Goal: Transaction & Acquisition: Book appointment/travel/reservation

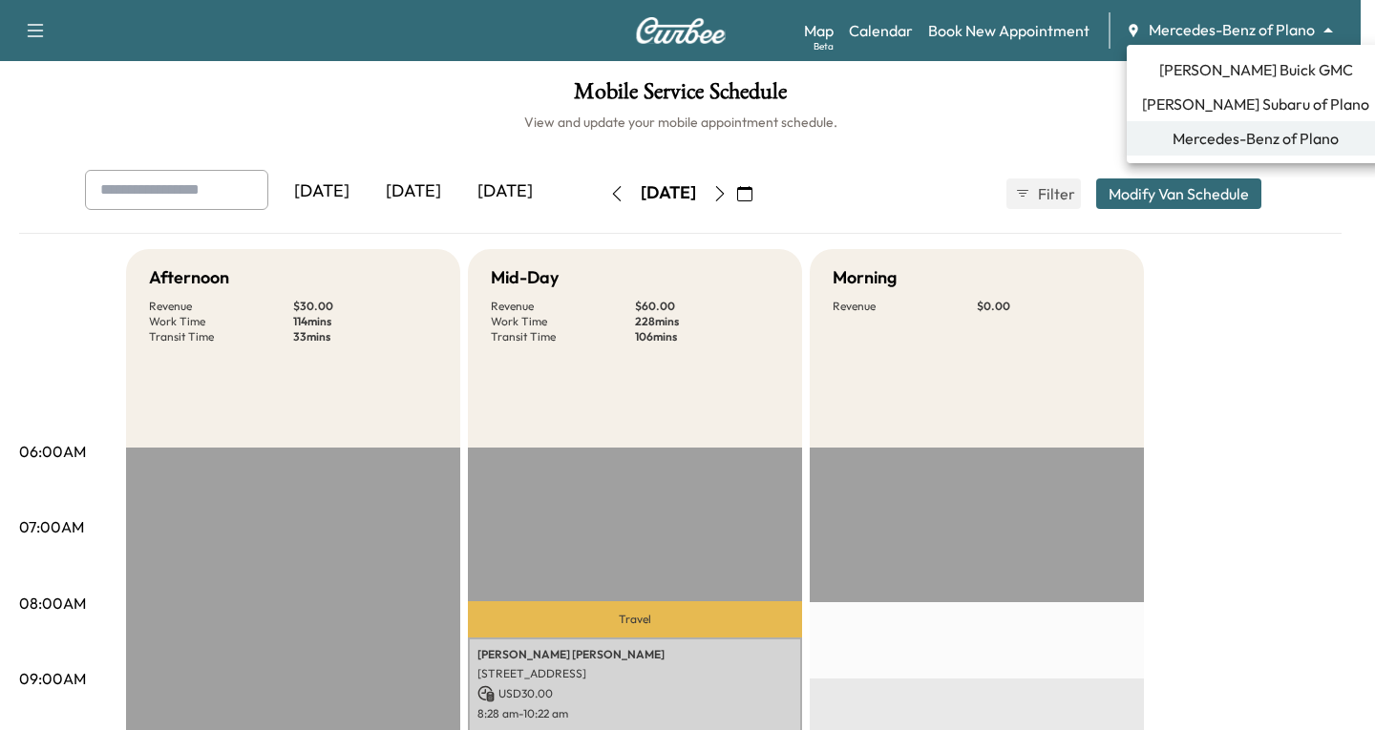
click at [1332, 32] on body "Support Log Out Map Beta Calendar Book New Appointment Mercedes-Benz of Plano *…" at bounding box center [687, 365] width 1375 height 730
click at [1206, 66] on span "[PERSON_NAME] Buick GMC" at bounding box center [1256, 69] width 194 height 23
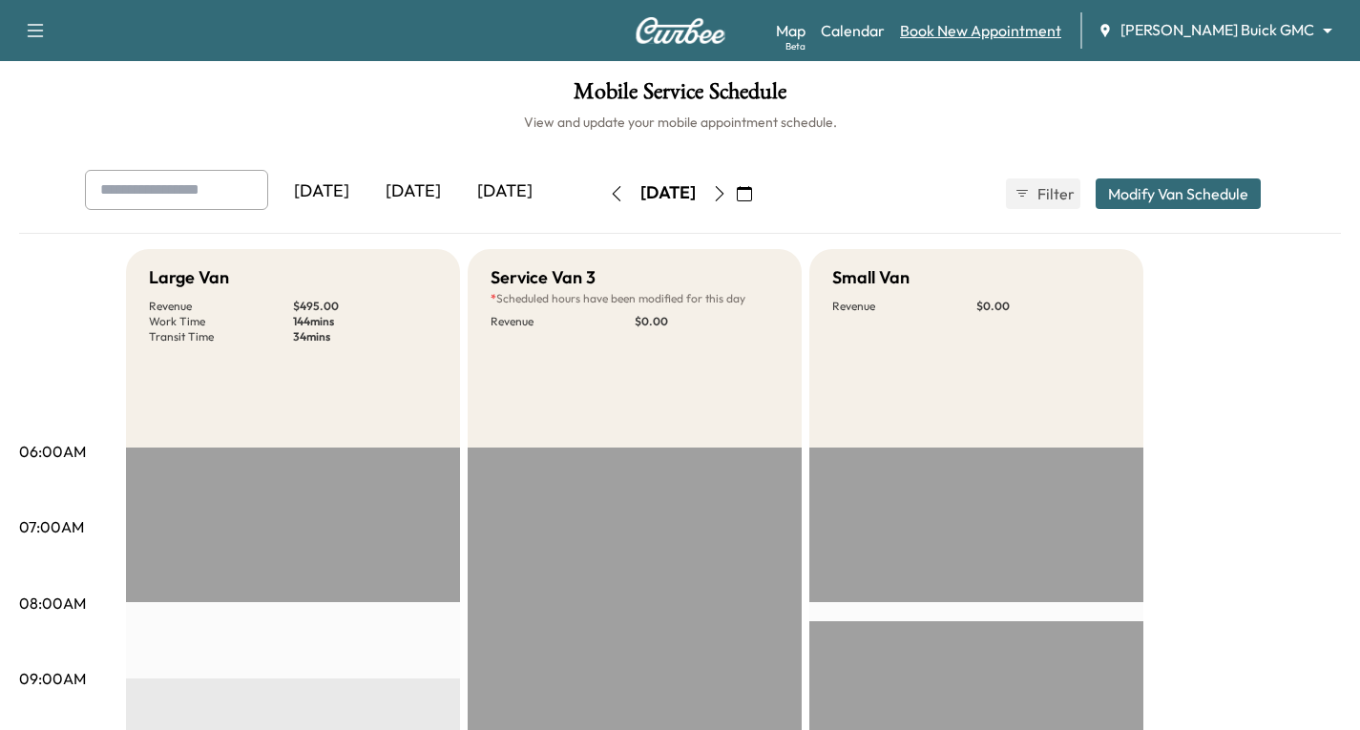
click at [1016, 33] on link "Book New Appointment" at bounding box center [980, 30] width 161 height 23
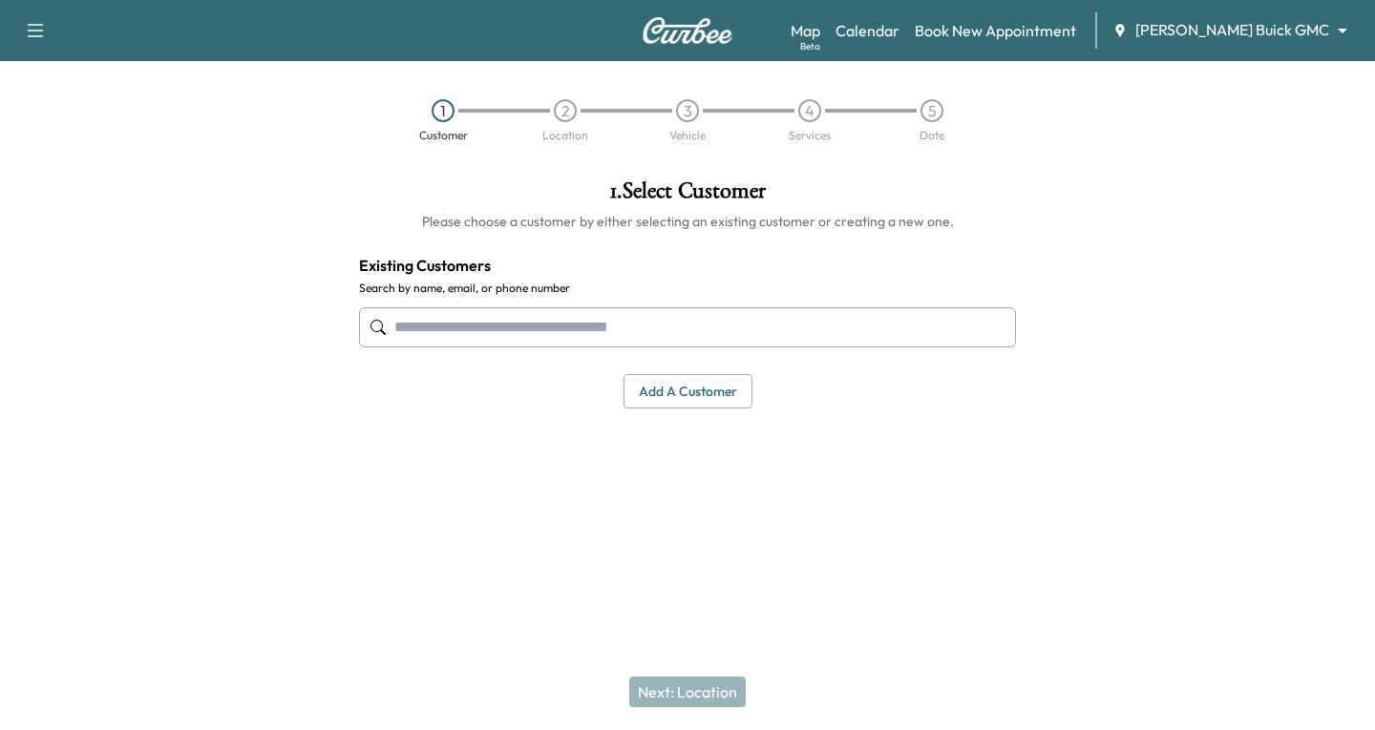
click at [394, 327] on input "text" at bounding box center [687, 327] width 657 height 40
type input "**********"
drag, startPoint x: 525, startPoint y: 328, endPoint x: 369, endPoint y: 340, distance: 156.0
click at [369, 340] on input "**********" at bounding box center [687, 327] width 657 height 40
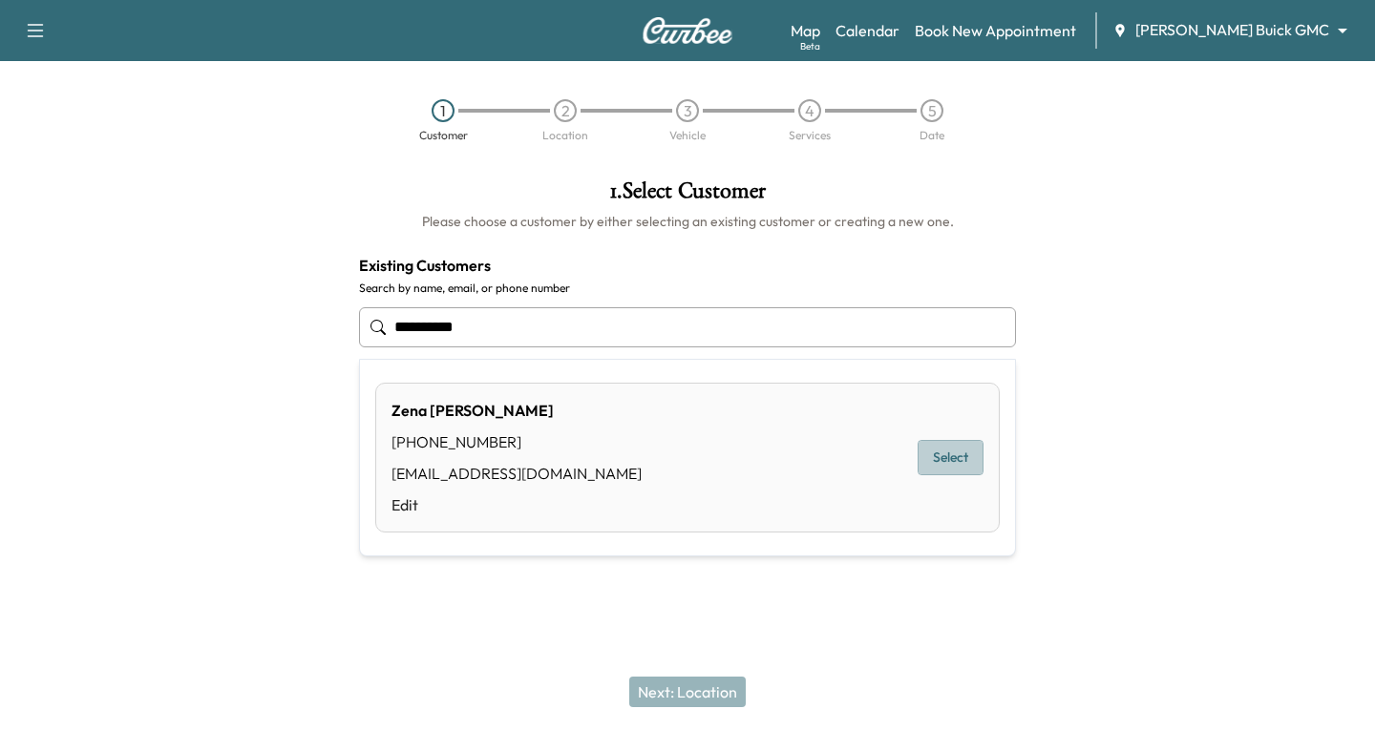
click at [943, 461] on button "Select" at bounding box center [950, 457] width 66 height 35
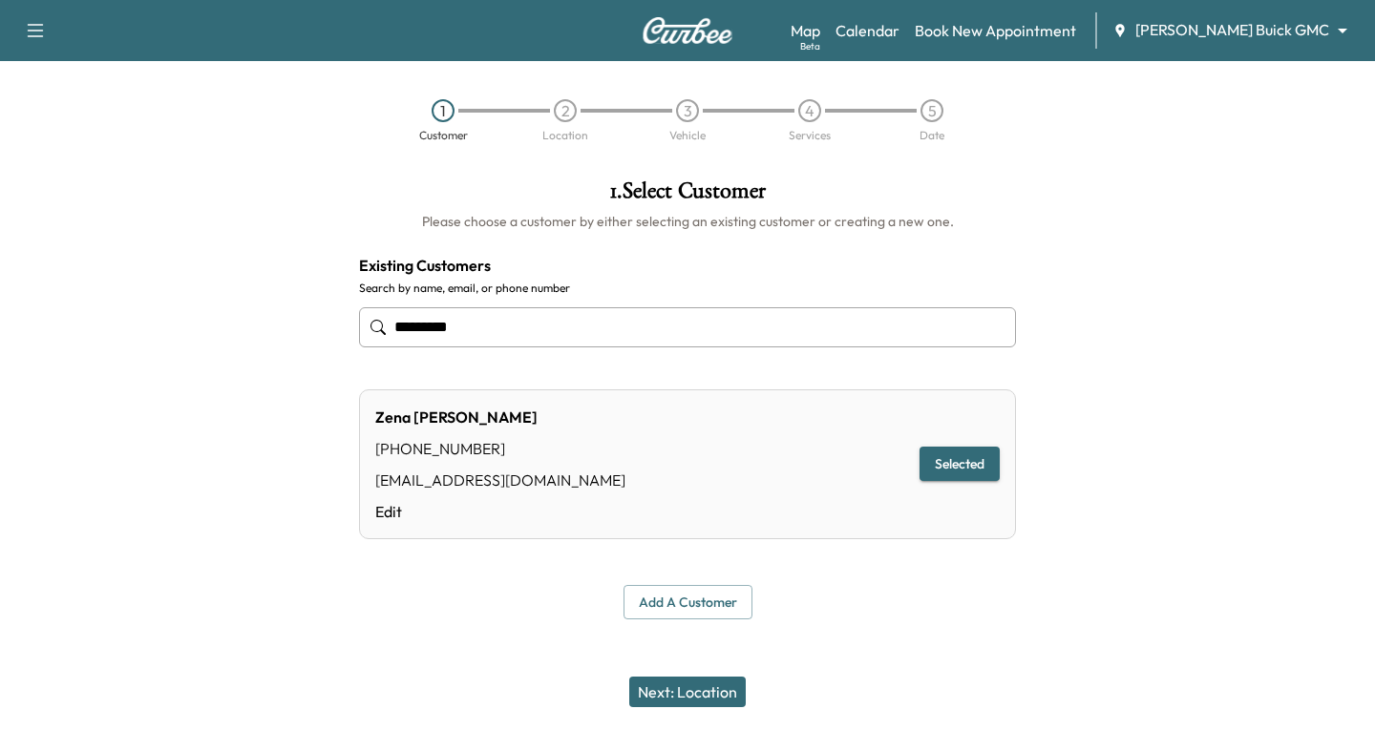
type input "*********"
click at [652, 699] on button "Next: Location" at bounding box center [687, 692] width 116 height 31
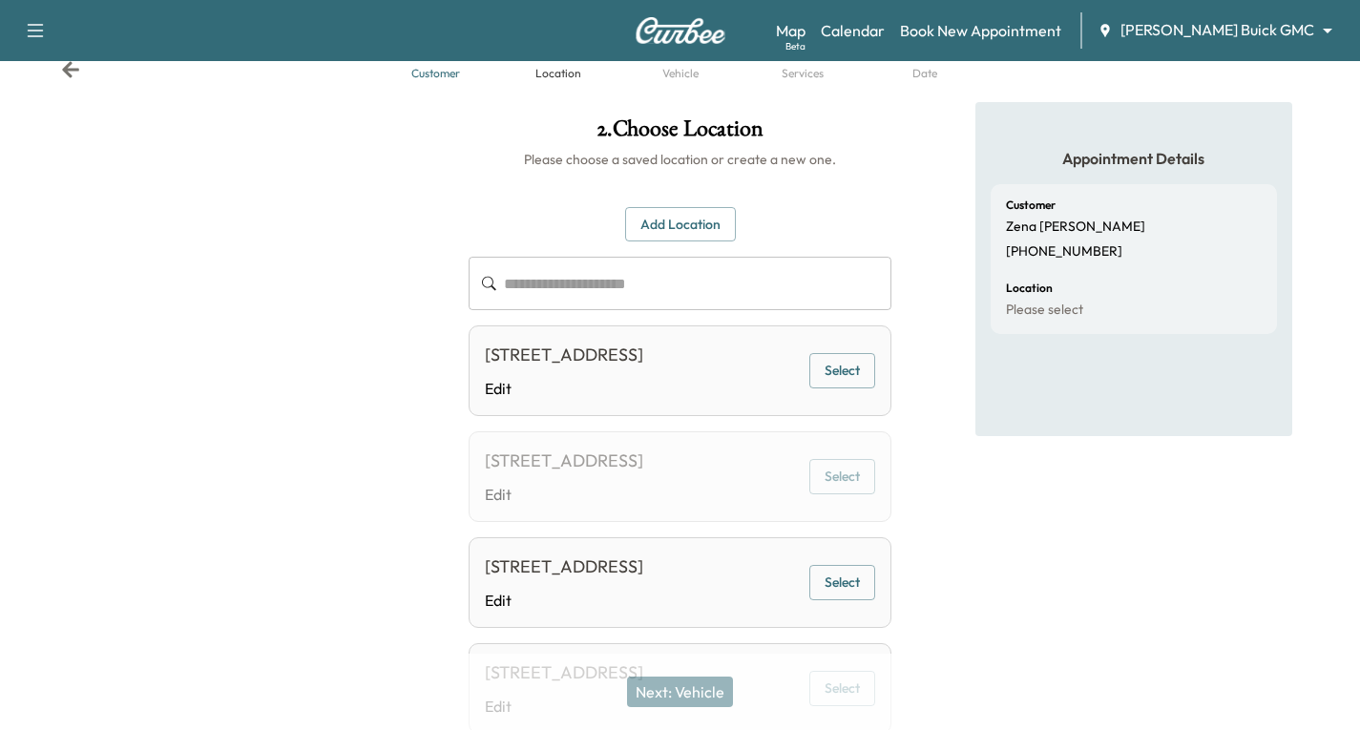
scroll to position [95, 0]
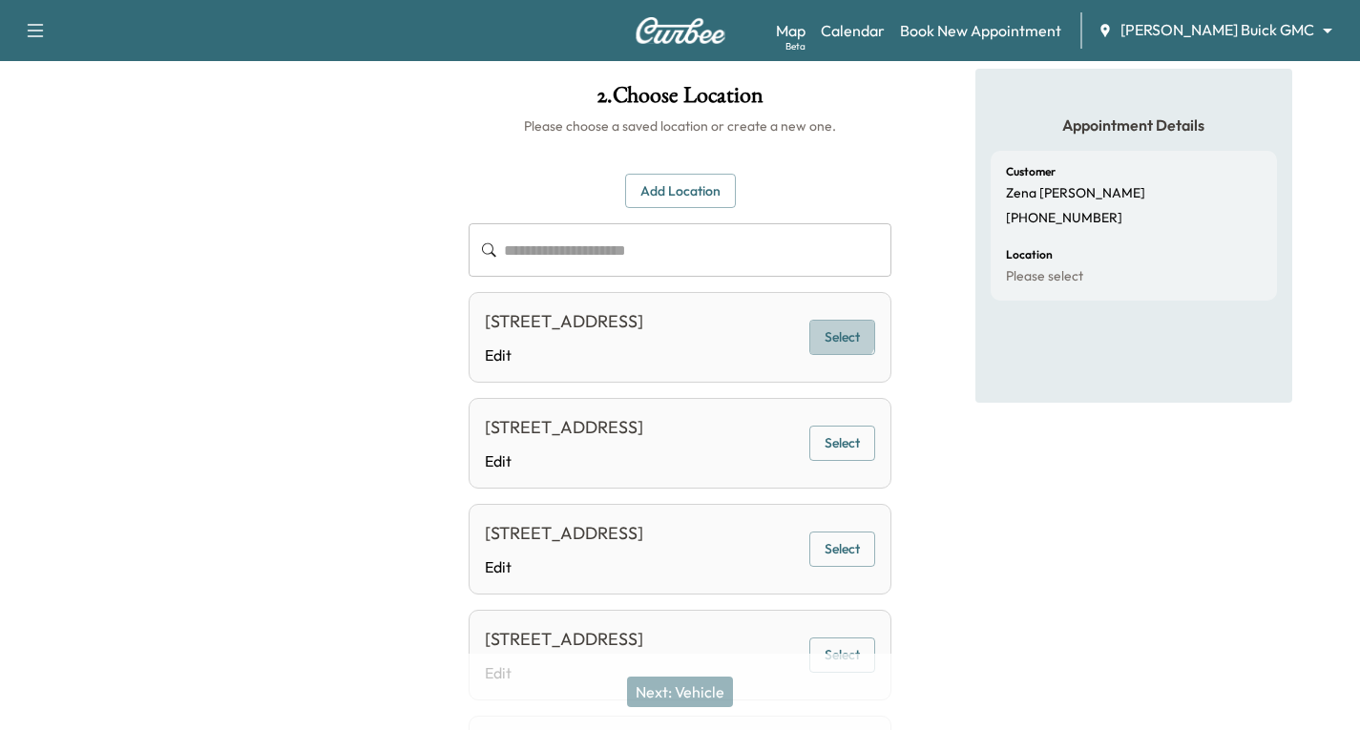
click at [836, 341] on button "Select" at bounding box center [843, 337] width 66 height 35
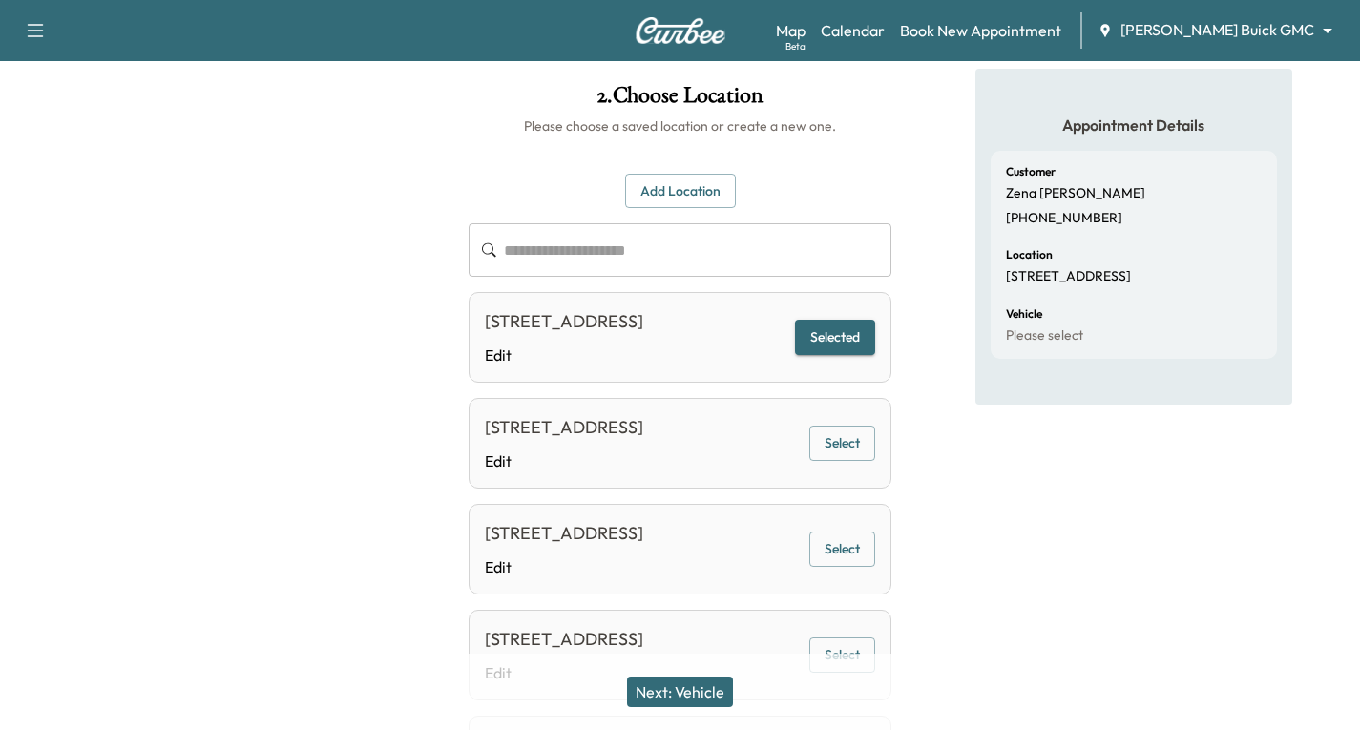
click at [680, 685] on button "Next: Vehicle" at bounding box center [680, 692] width 106 height 31
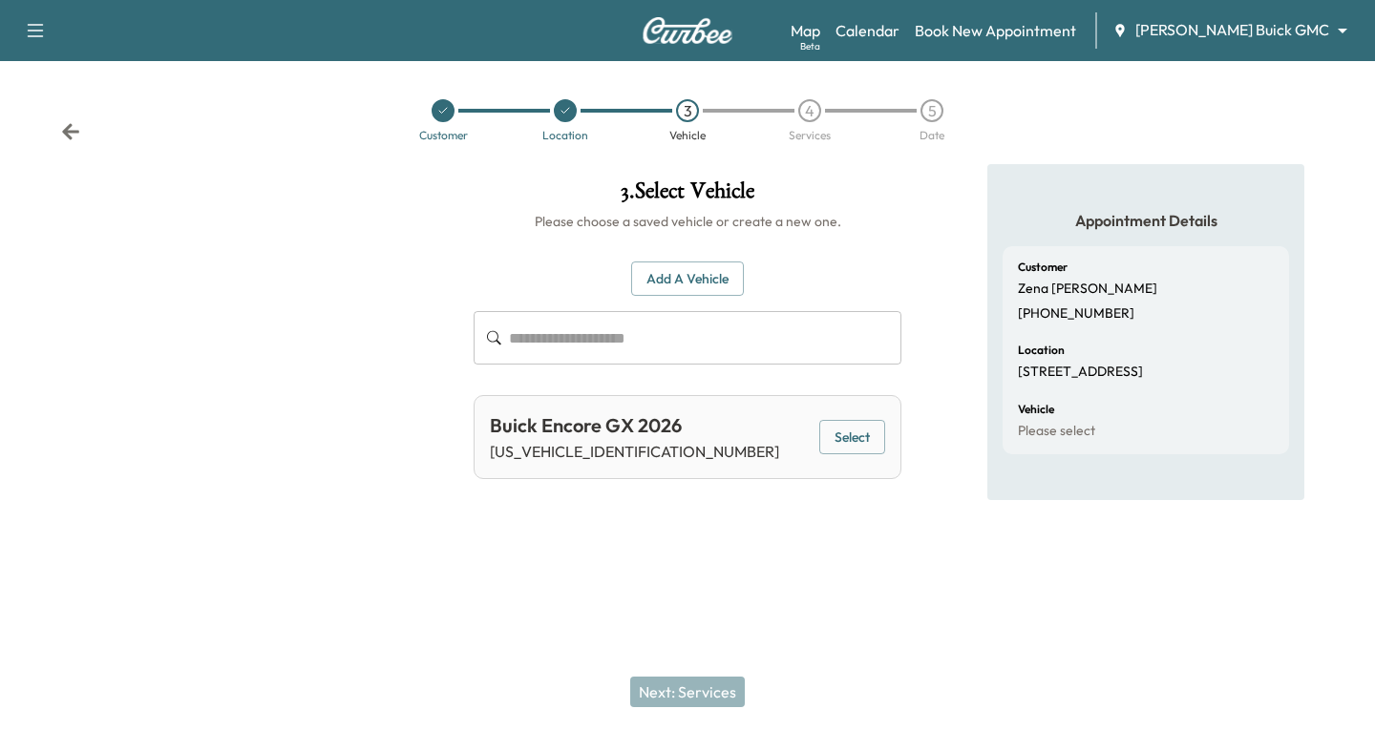
click at [850, 426] on button "Select" at bounding box center [852, 437] width 66 height 35
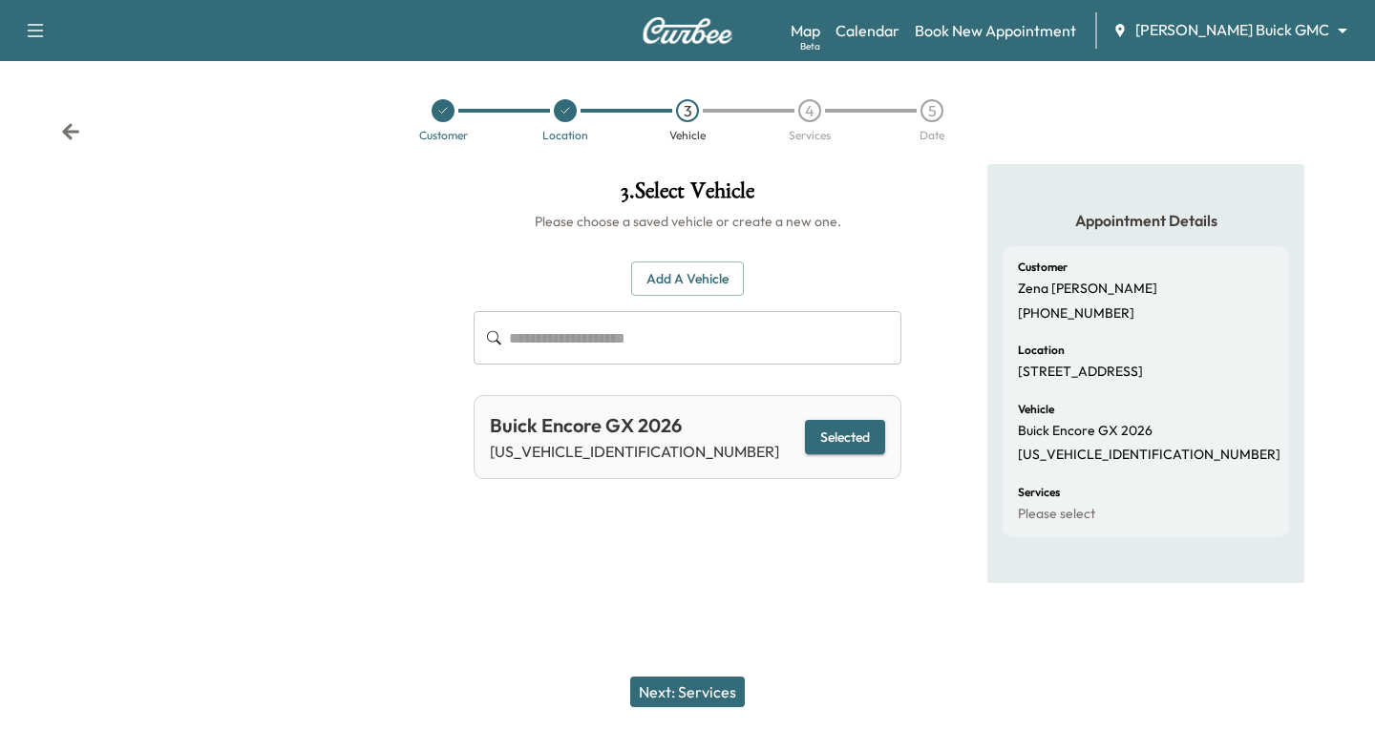
click at [660, 682] on button "Next: Services" at bounding box center [687, 692] width 115 height 31
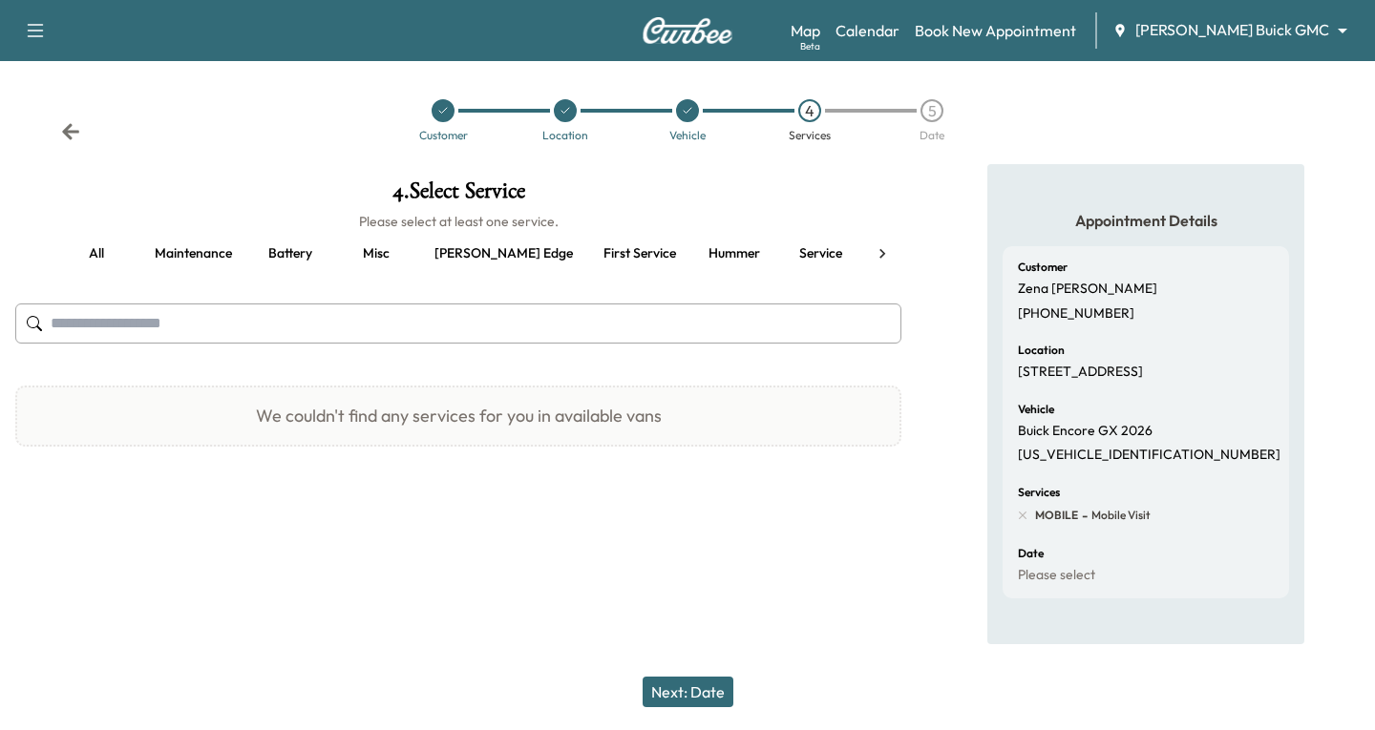
click at [71, 126] on icon at bounding box center [70, 131] width 17 height 16
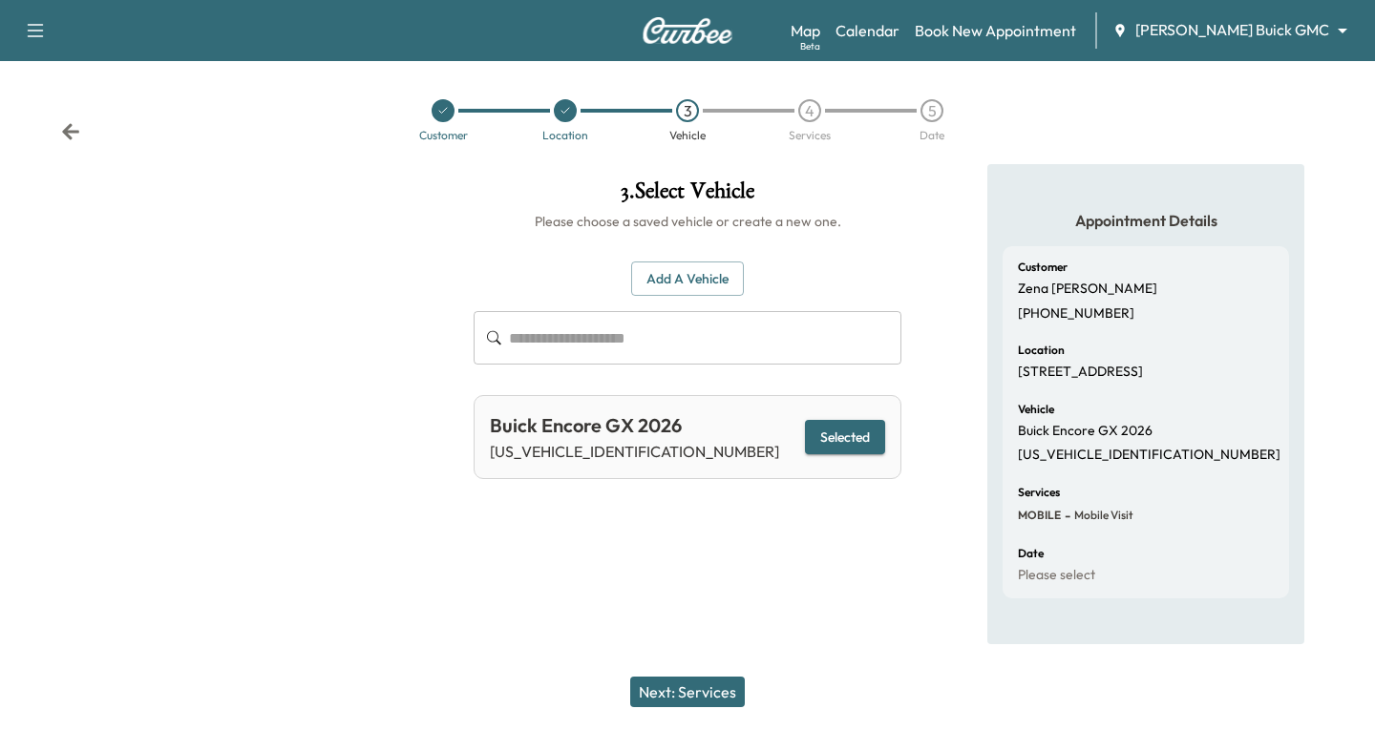
click at [709, 683] on button "Next: Services" at bounding box center [687, 692] width 115 height 31
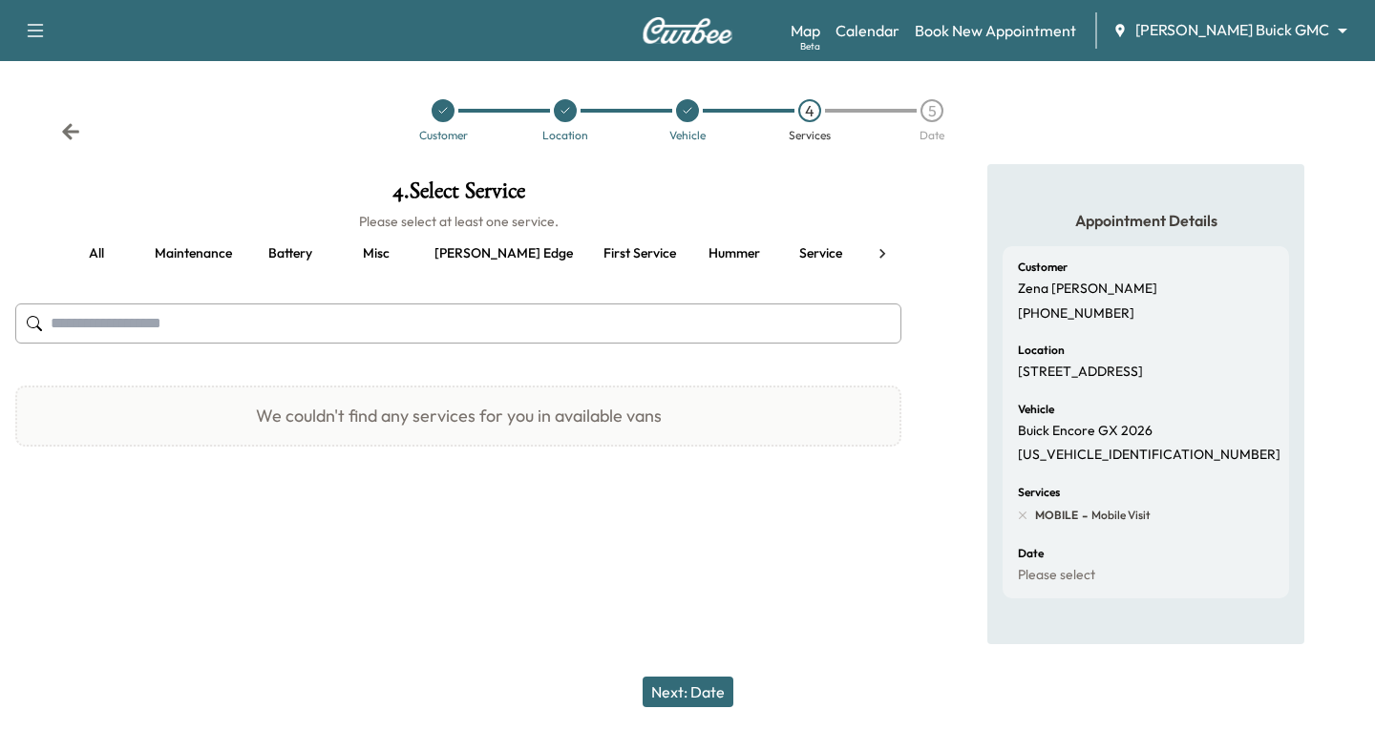
click at [187, 249] on button "Maintenance" at bounding box center [193, 254] width 108 height 46
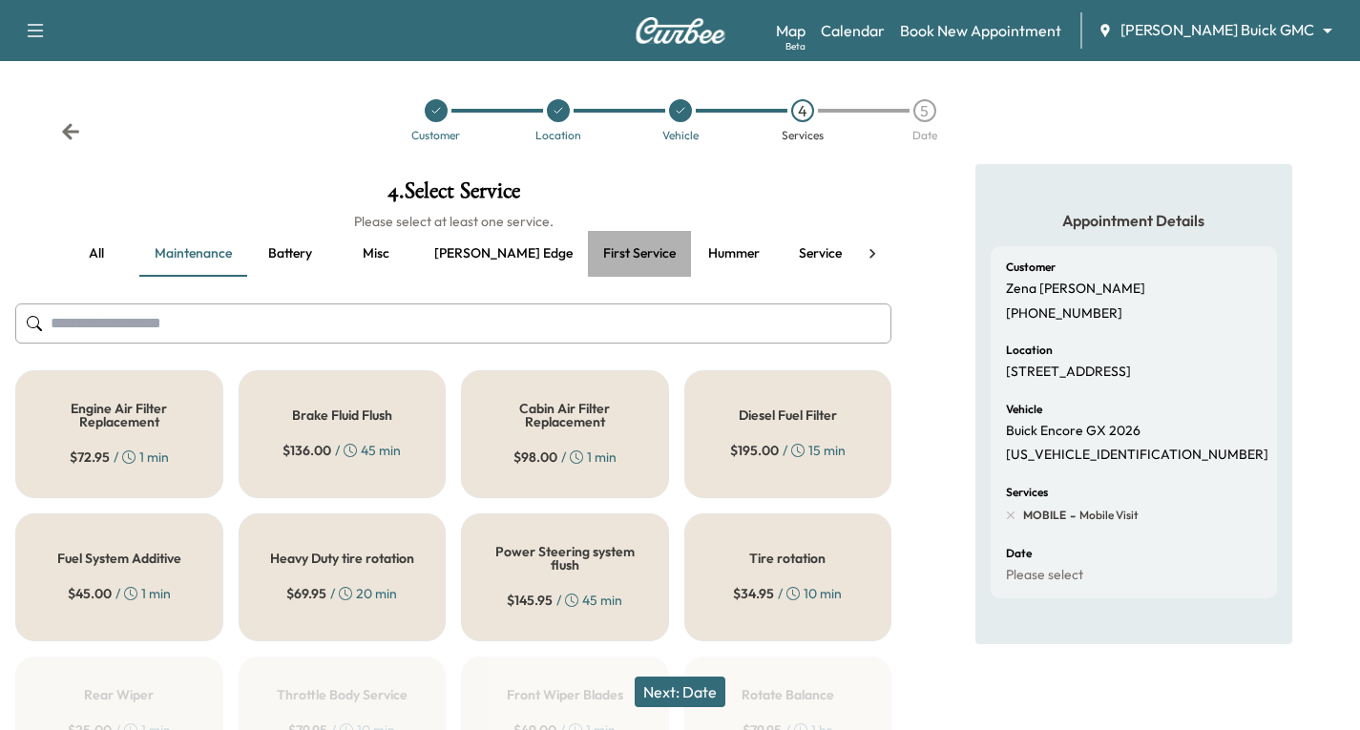
click at [588, 260] on button "First service" at bounding box center [639, 254] width 103 height 46
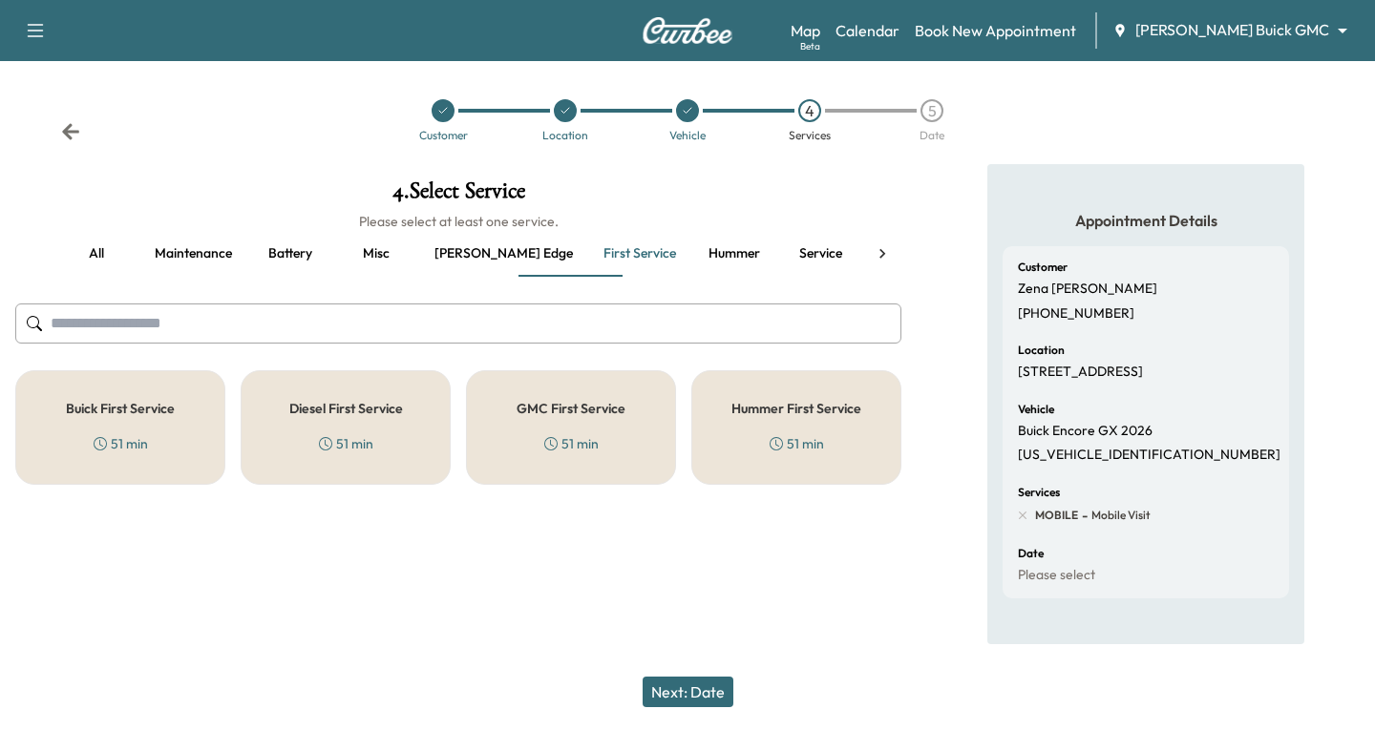
click at [70, 126] on icon at bounding box center [70, 131] width 17 height 16
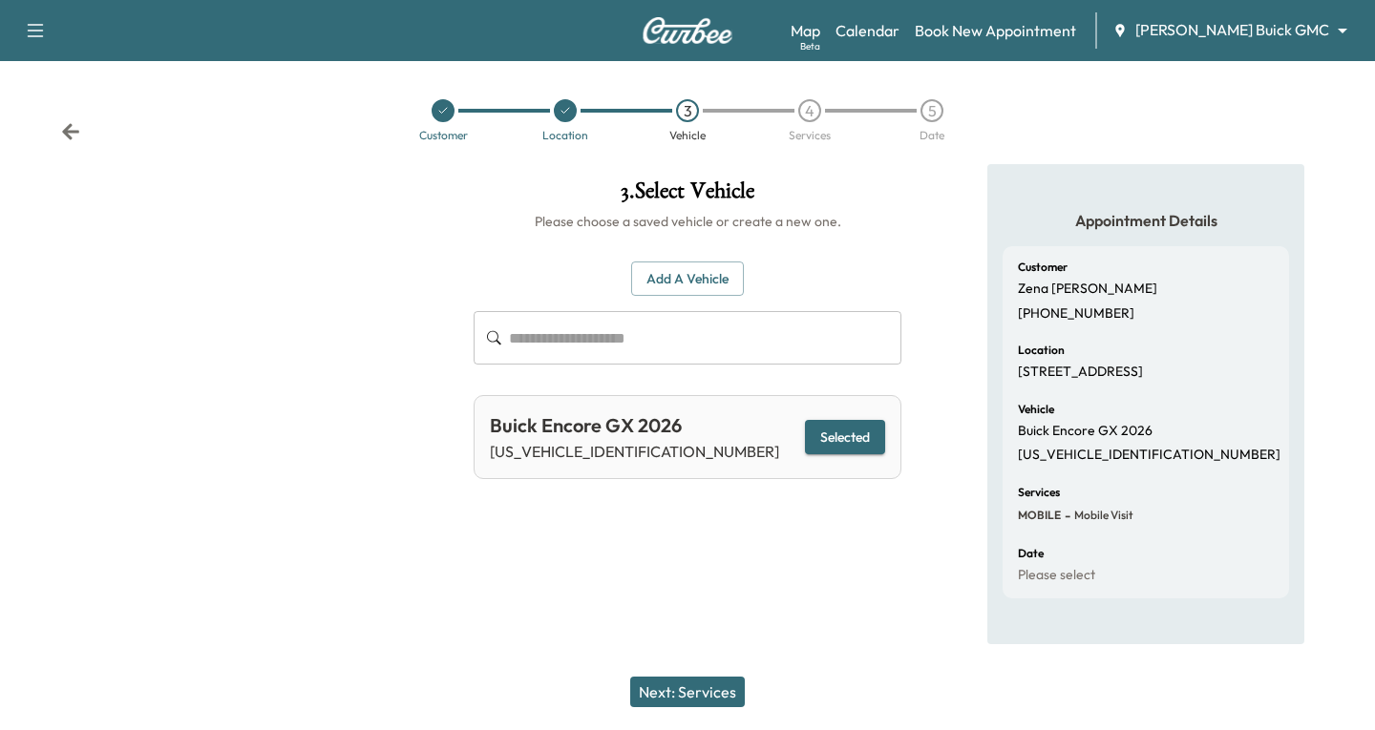
click at [680, 682] on button "Next: Services" at bounding box center [687, 692] width 115 height 31
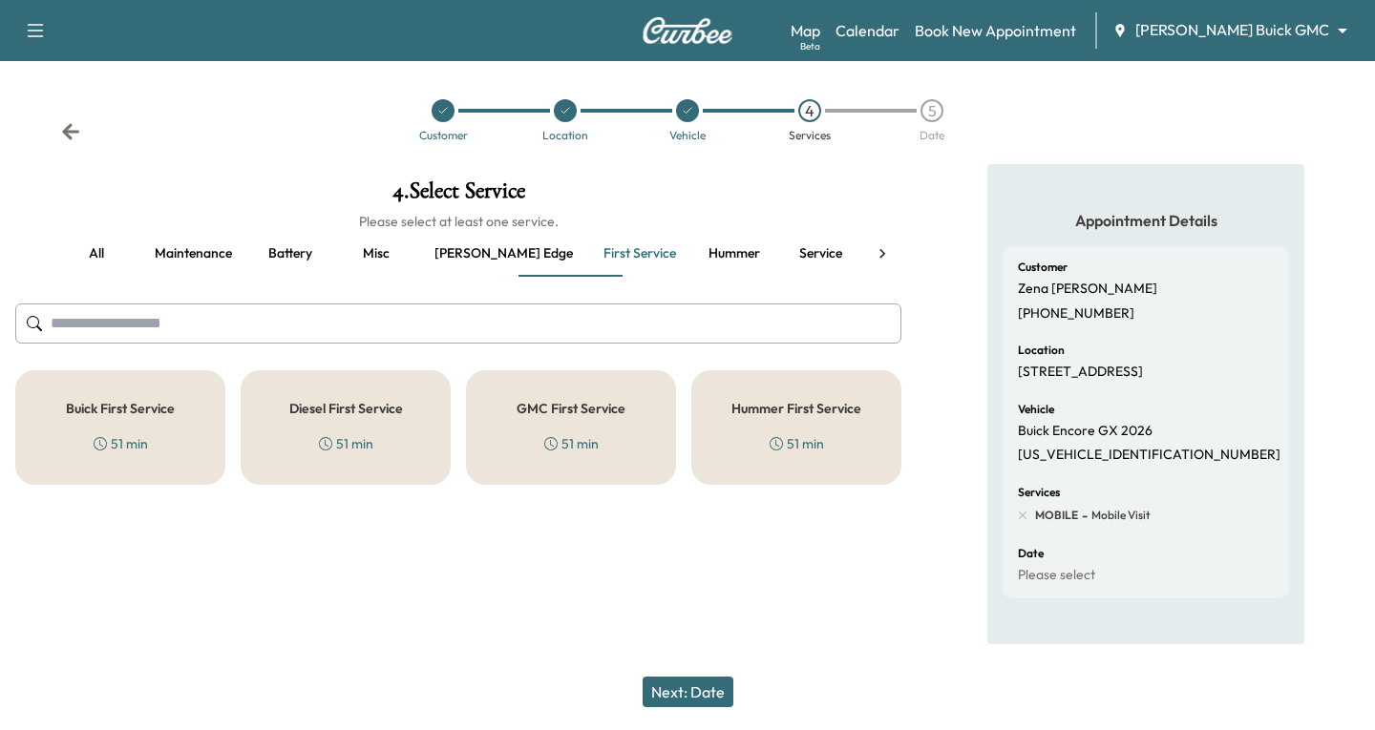
click at [138, 407] on h5 "Buick First Service" at bounding box center [120, 408] width 109 height 13
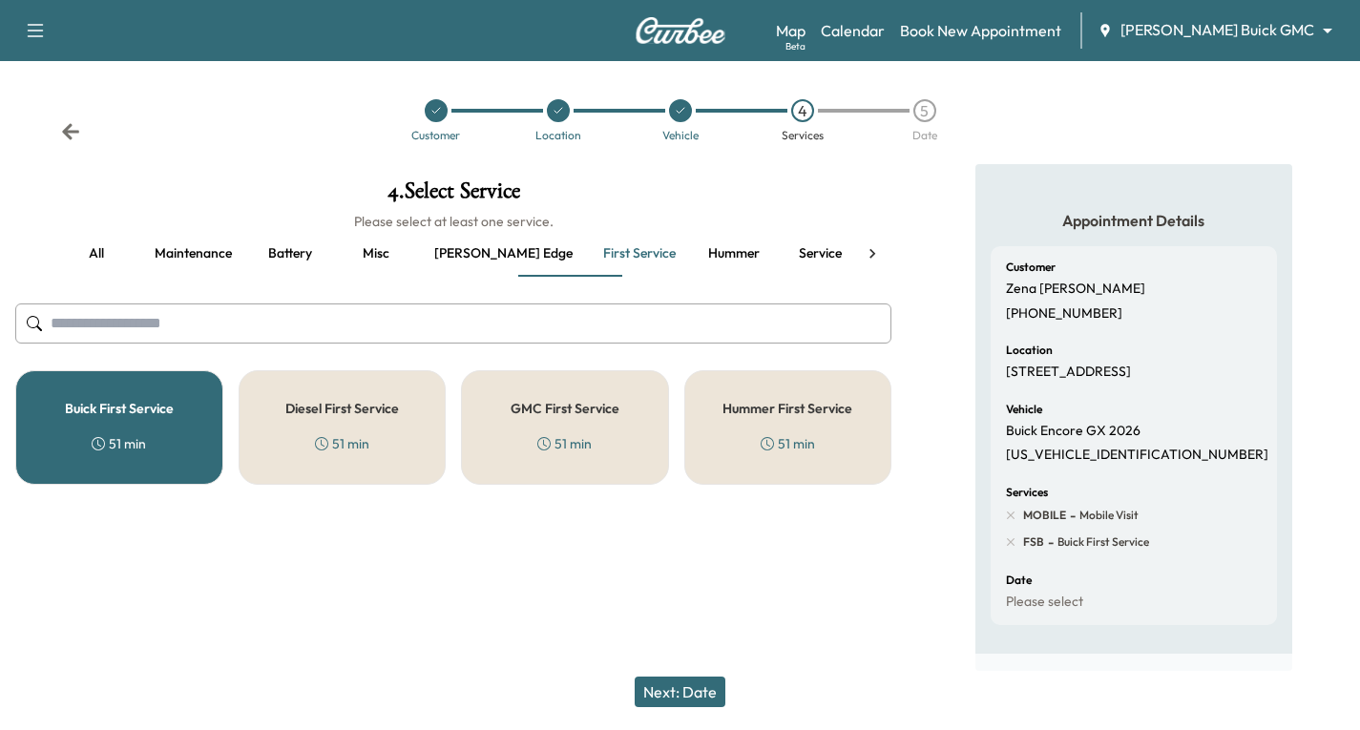
click at [717, 685] on button "Next: Date" at bounding box center [680, 692] width 91 height 31
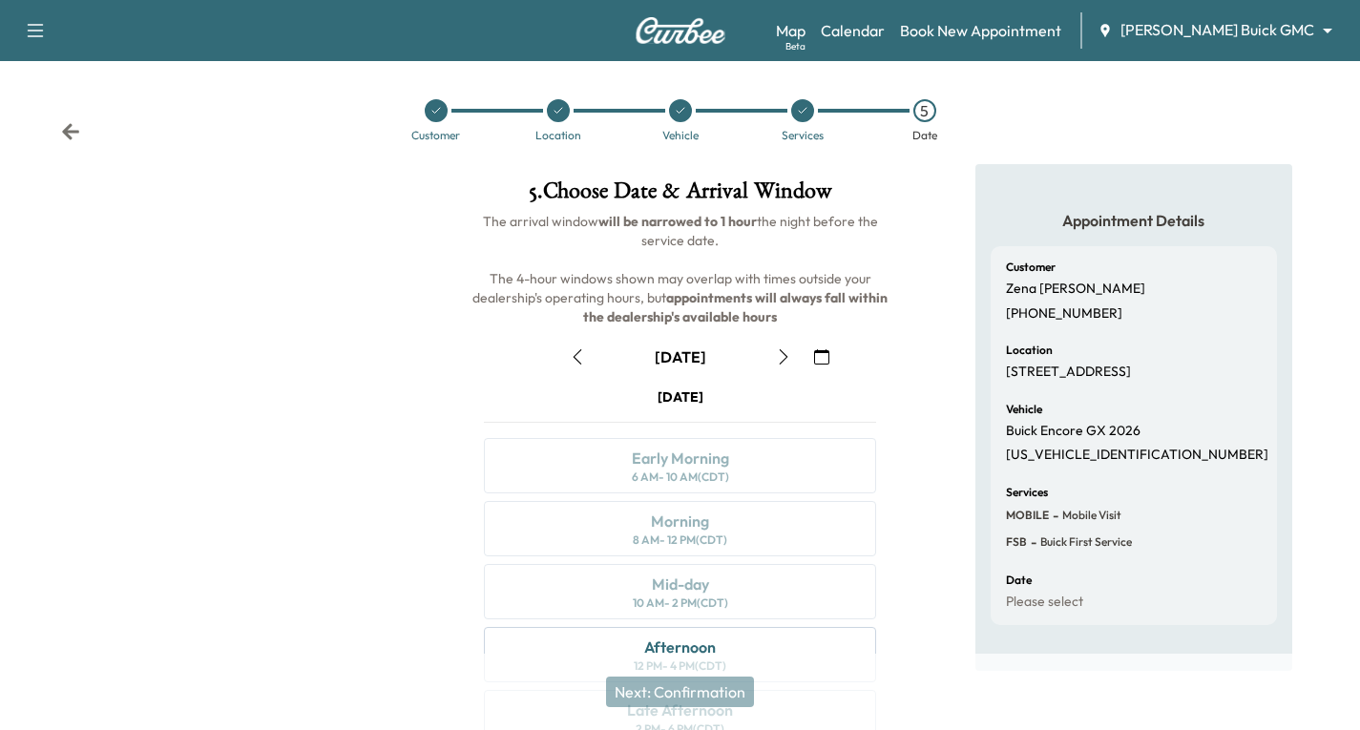
click at [819, 355] on icon "button" at bounding box center [821, 356] width 15 height 15
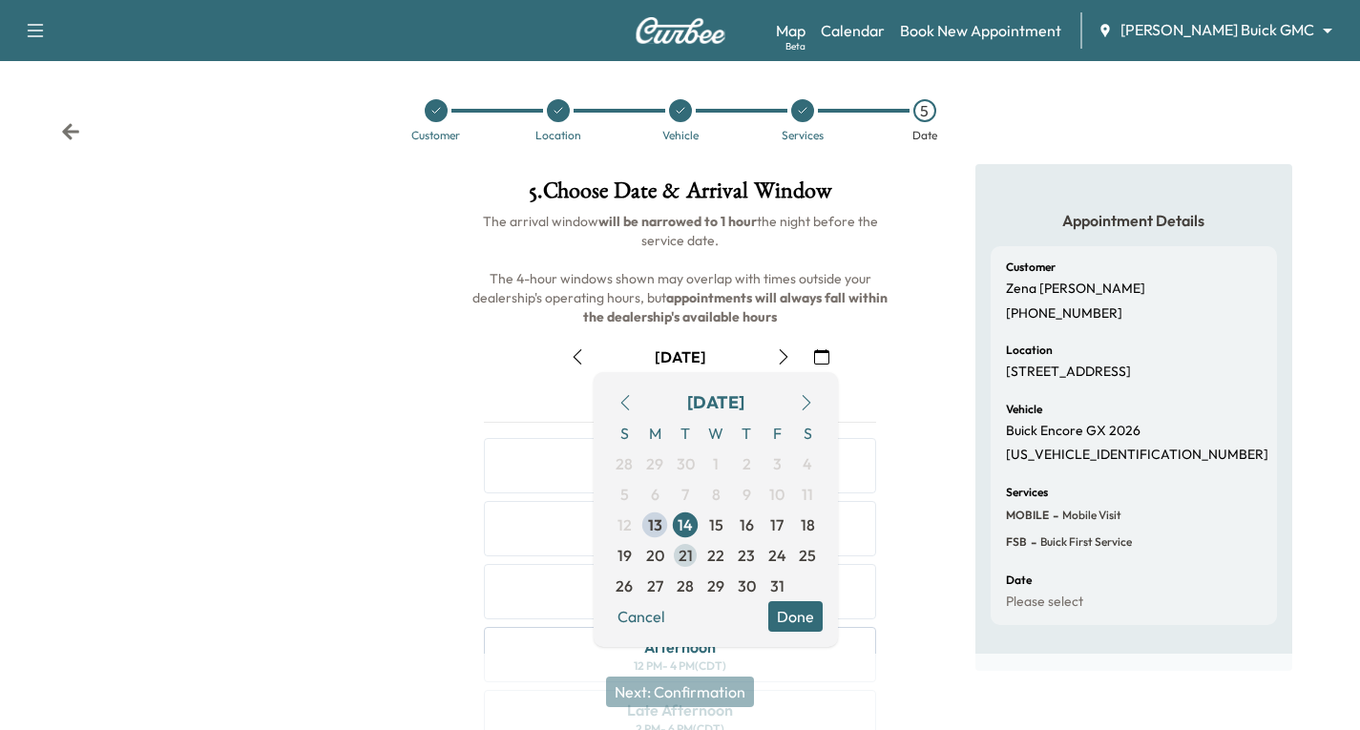
click at [682, 558] on span "21" at bounding box center [686, 555] width 14 height 23
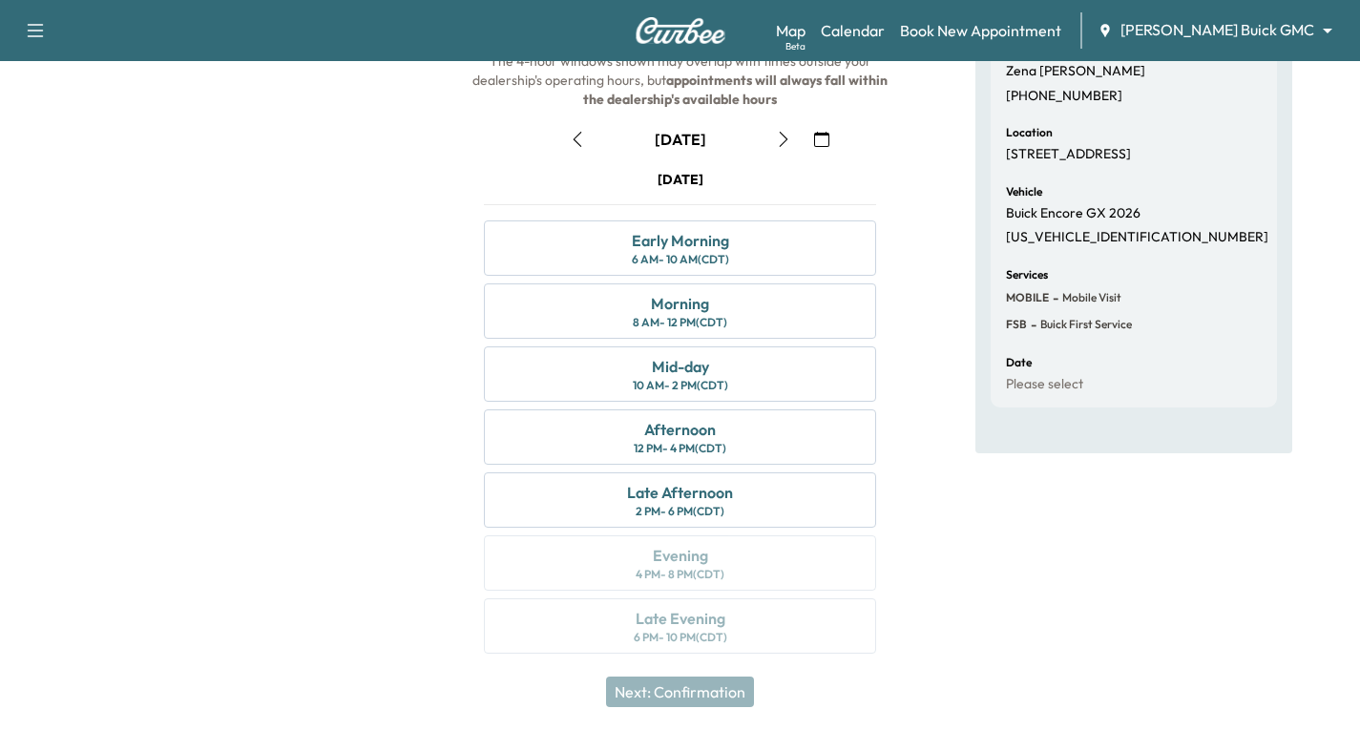
scroll to position [225, 0]
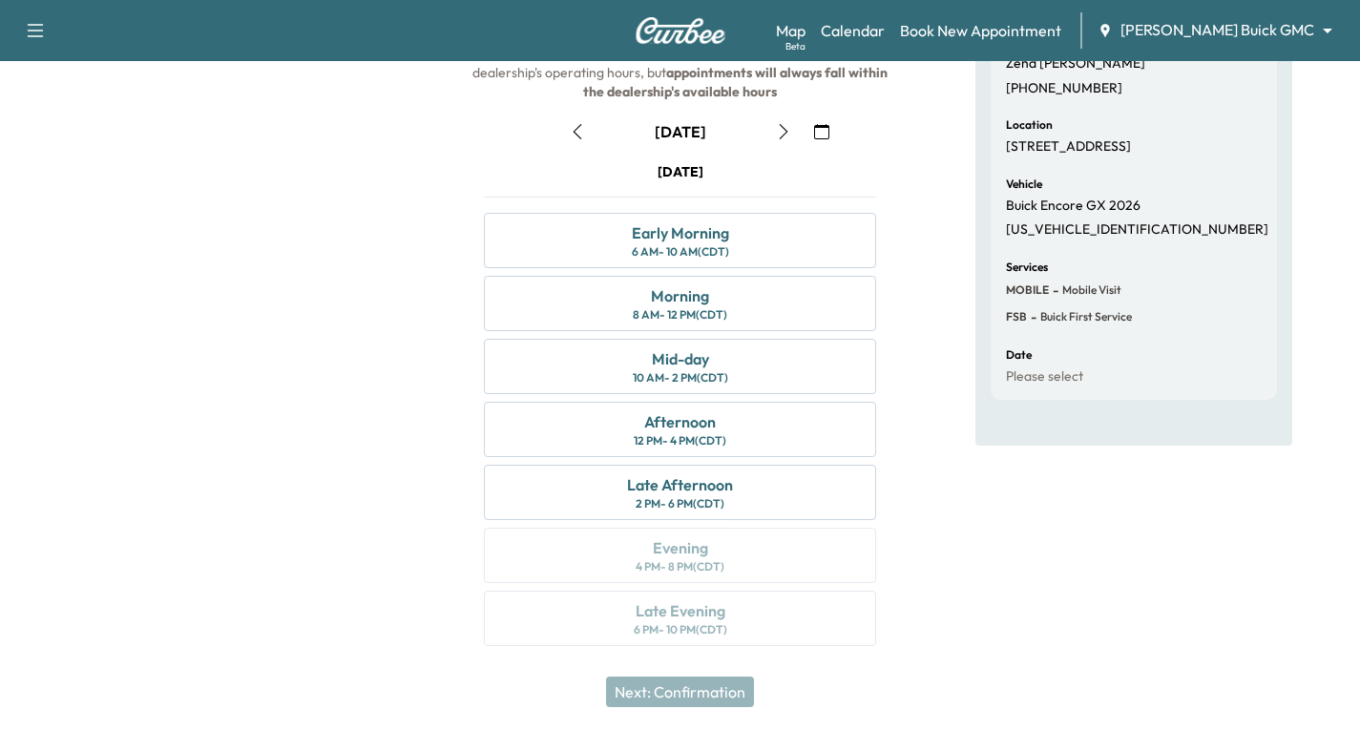
click at [779, 131] on icon "button" at bounding box center [783, 131] width 15 height 15
click at [764, 309] on div "Morning 8 AM - 12 PM (CDT)" at bounding box center [680, 303] width 392 height 55
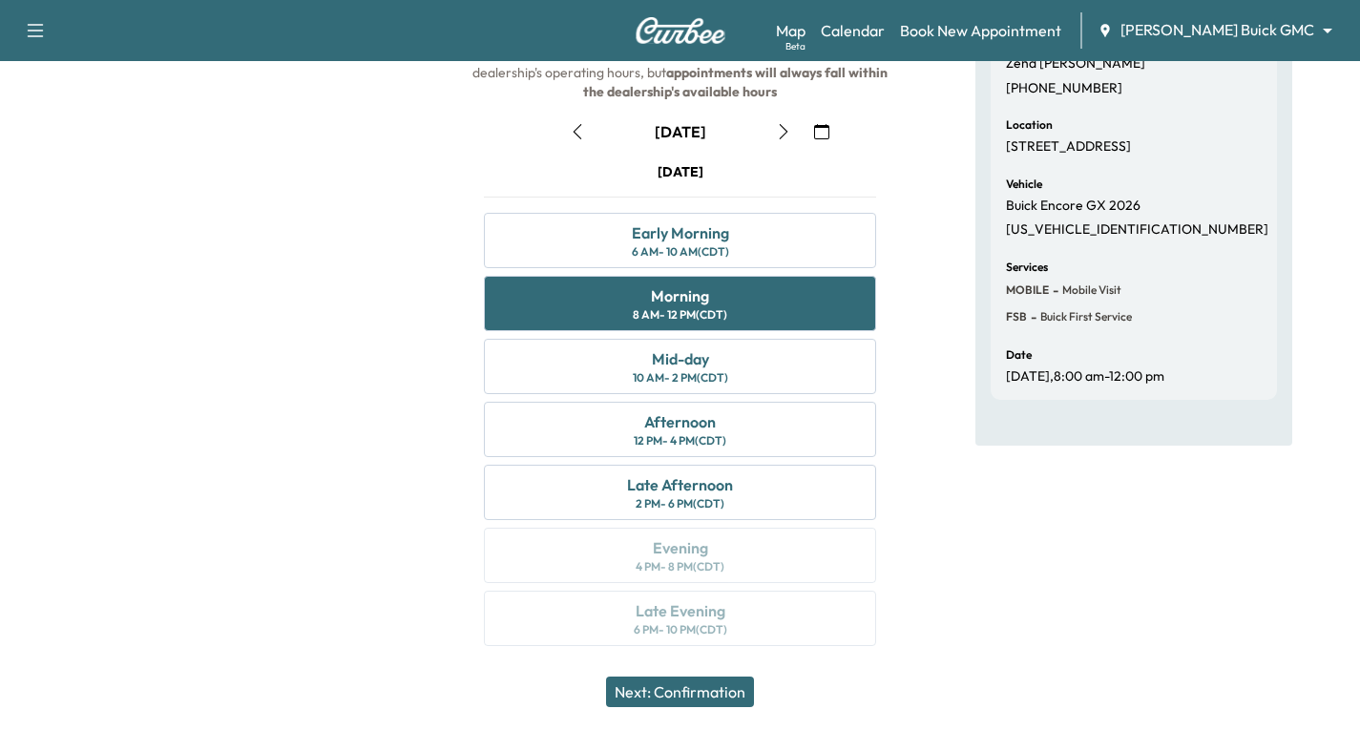
click at [712, 694] on button "Next: Confirmation" at bounding box center [680, 692] width 148 height 31
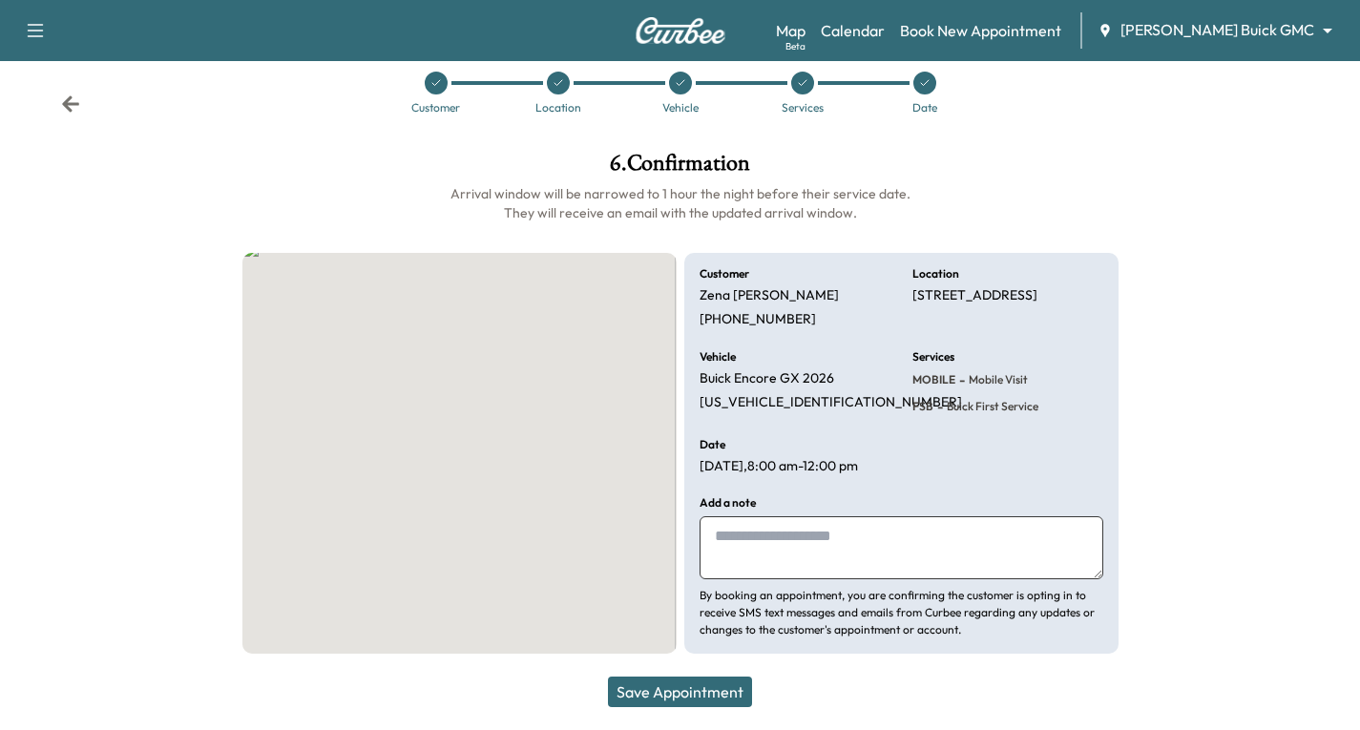
scroll to position [53, 0]
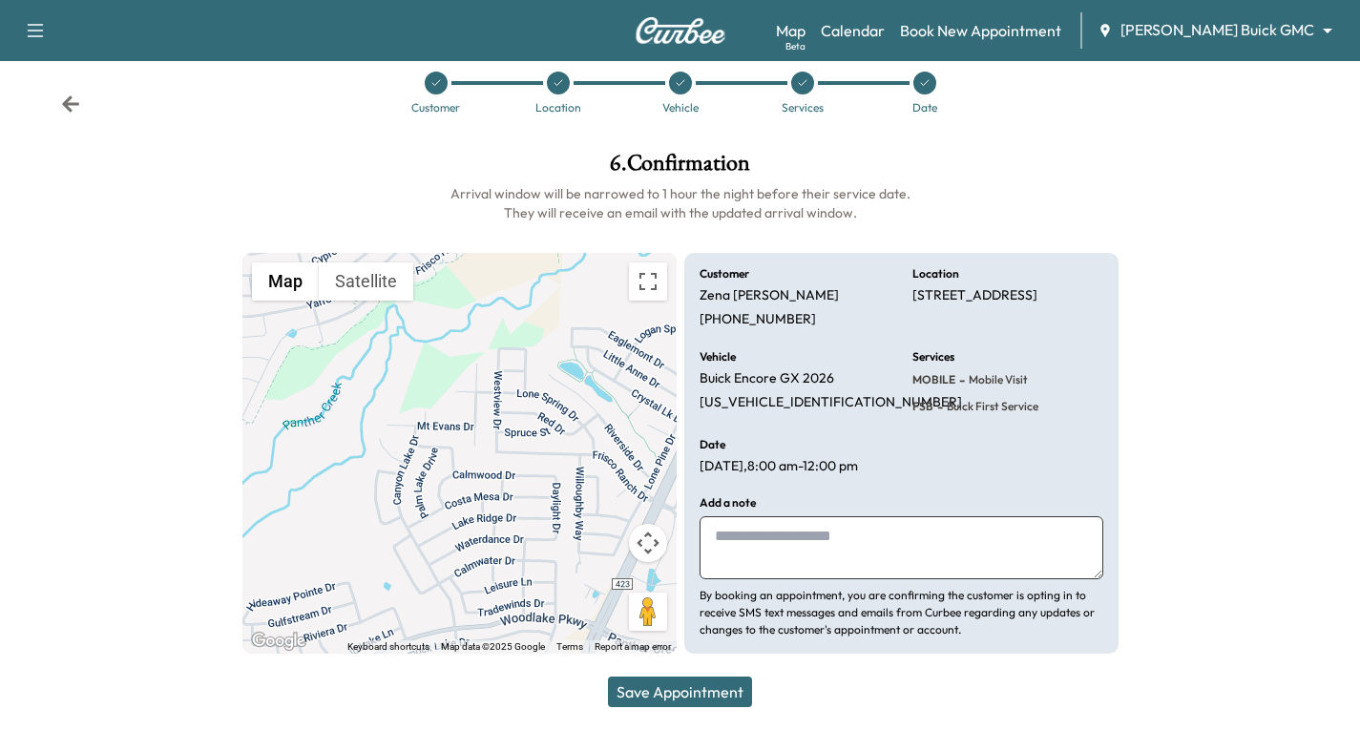
click at [690, 696] on button "Save Appointment" at bounding box center [680, 692] width 144 height 31
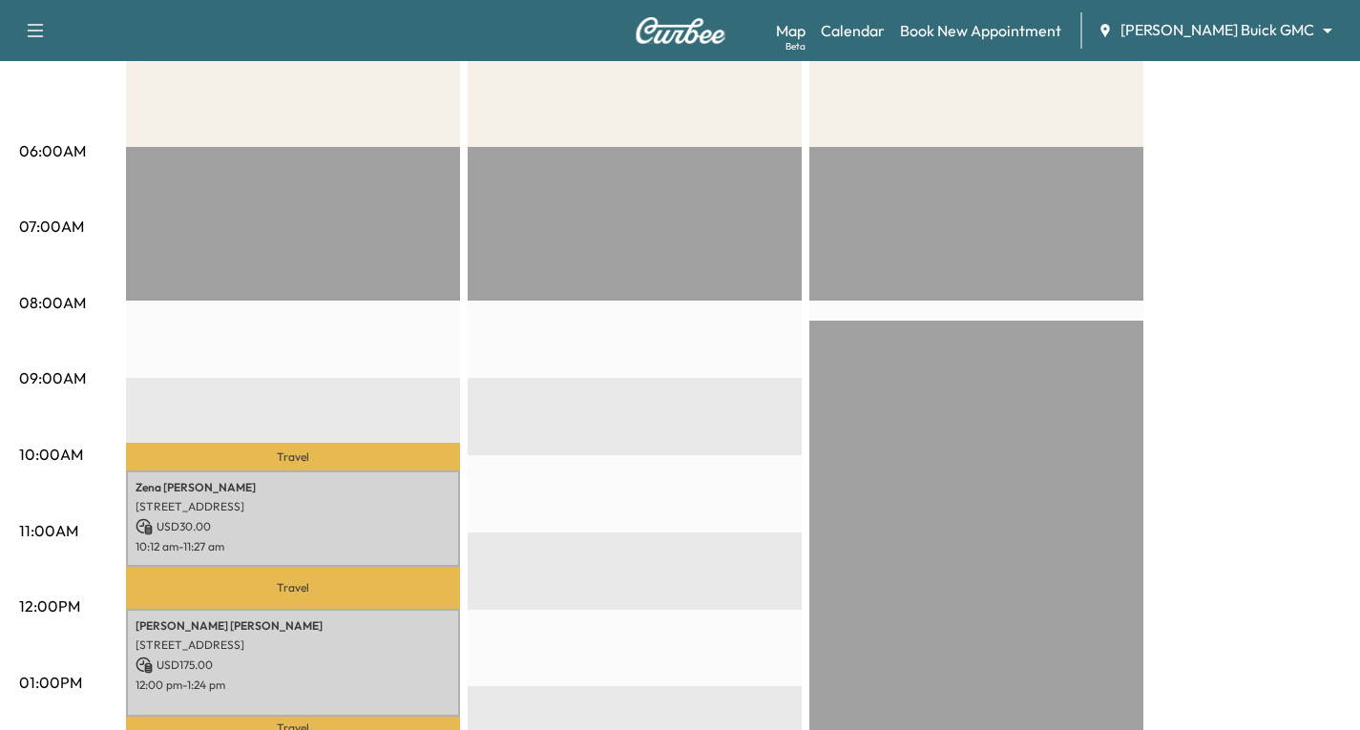
scroll to position [191, 0]
